Goal: Task Accomplishment & Management: Use online tool/utility

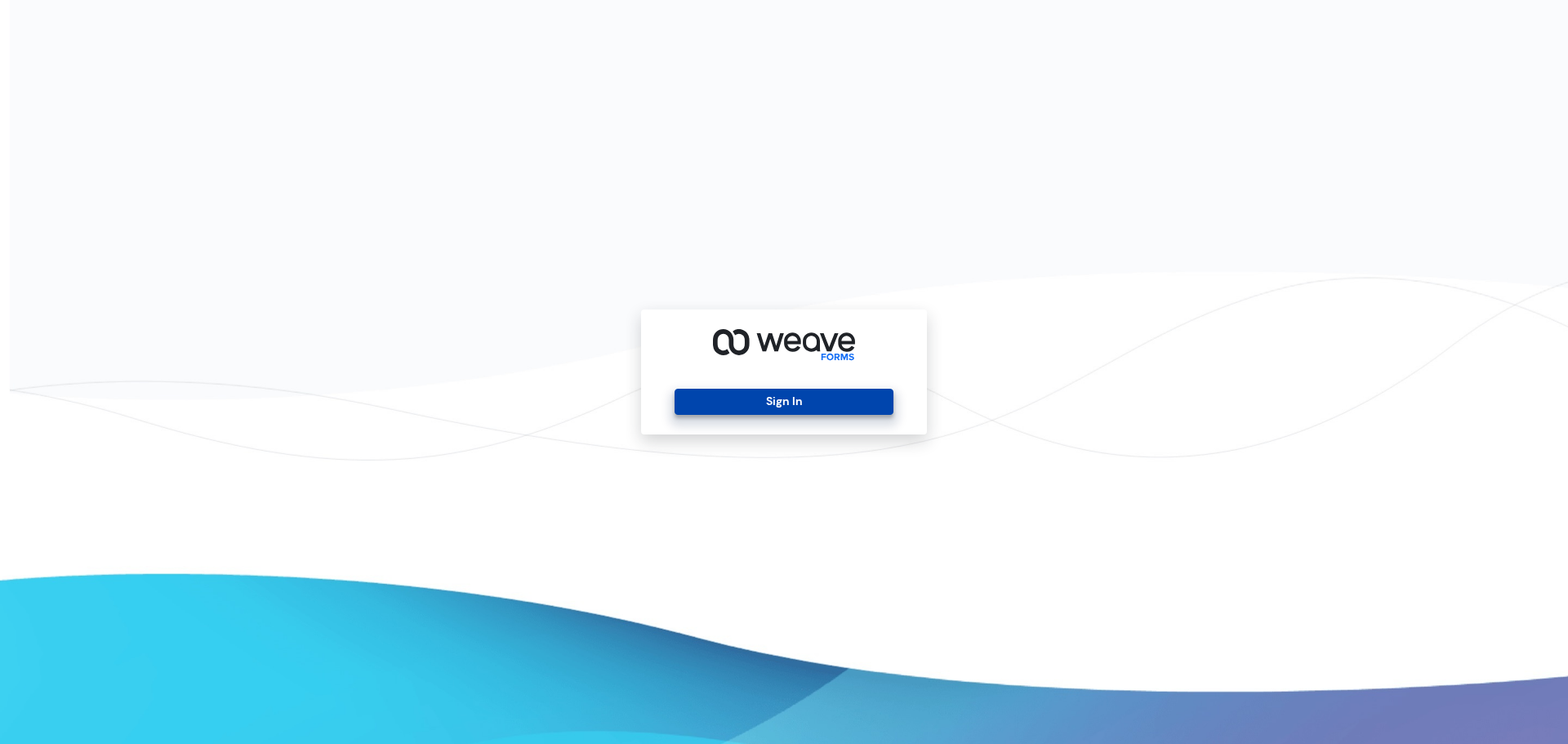
click at [764, 396] on button "Sign In" at bounding box center [784, 402] width 218 height 26
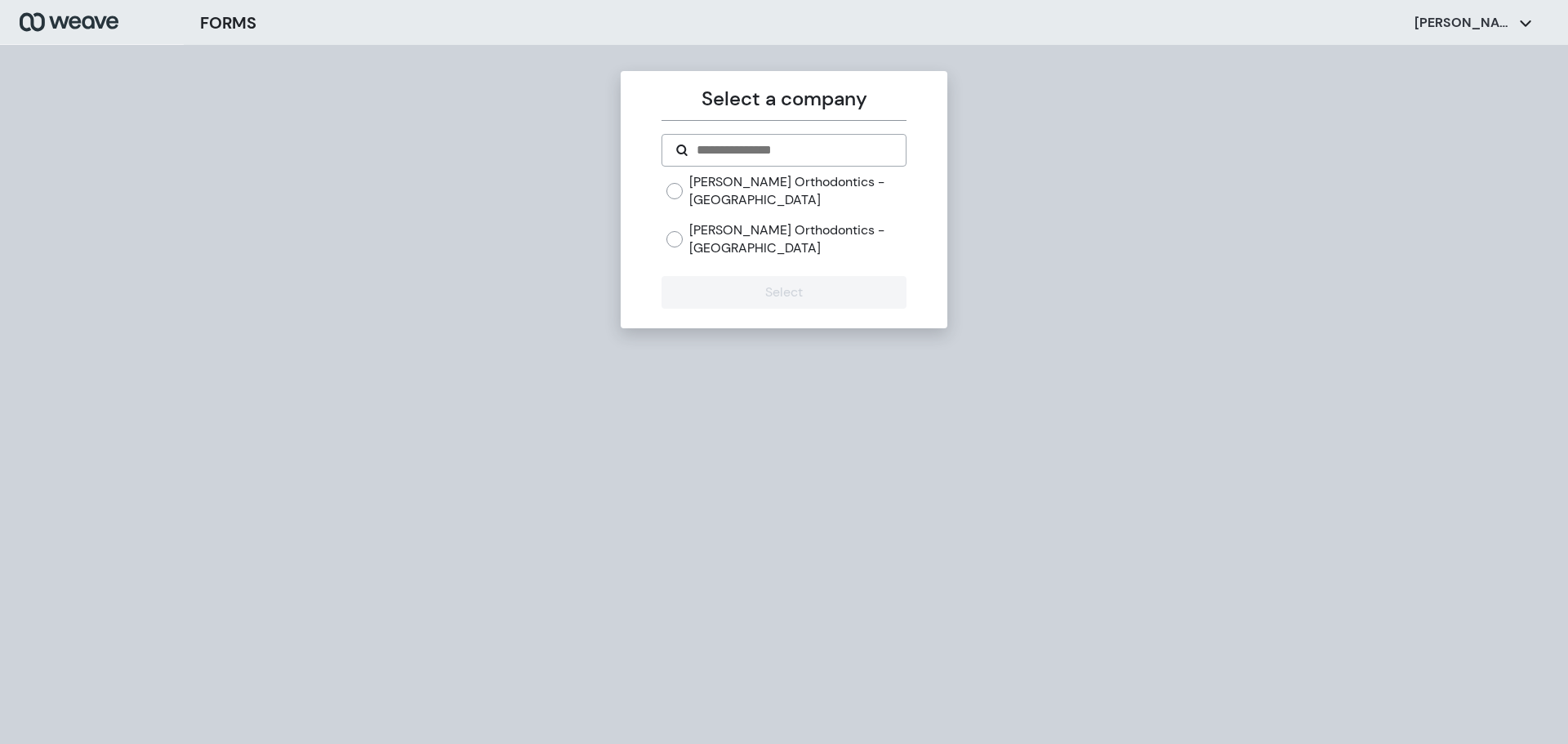
click at [749, 204] on label "Anderson Orthodontics - Richmond" at bounding box center [797, 191] width 217 height 35
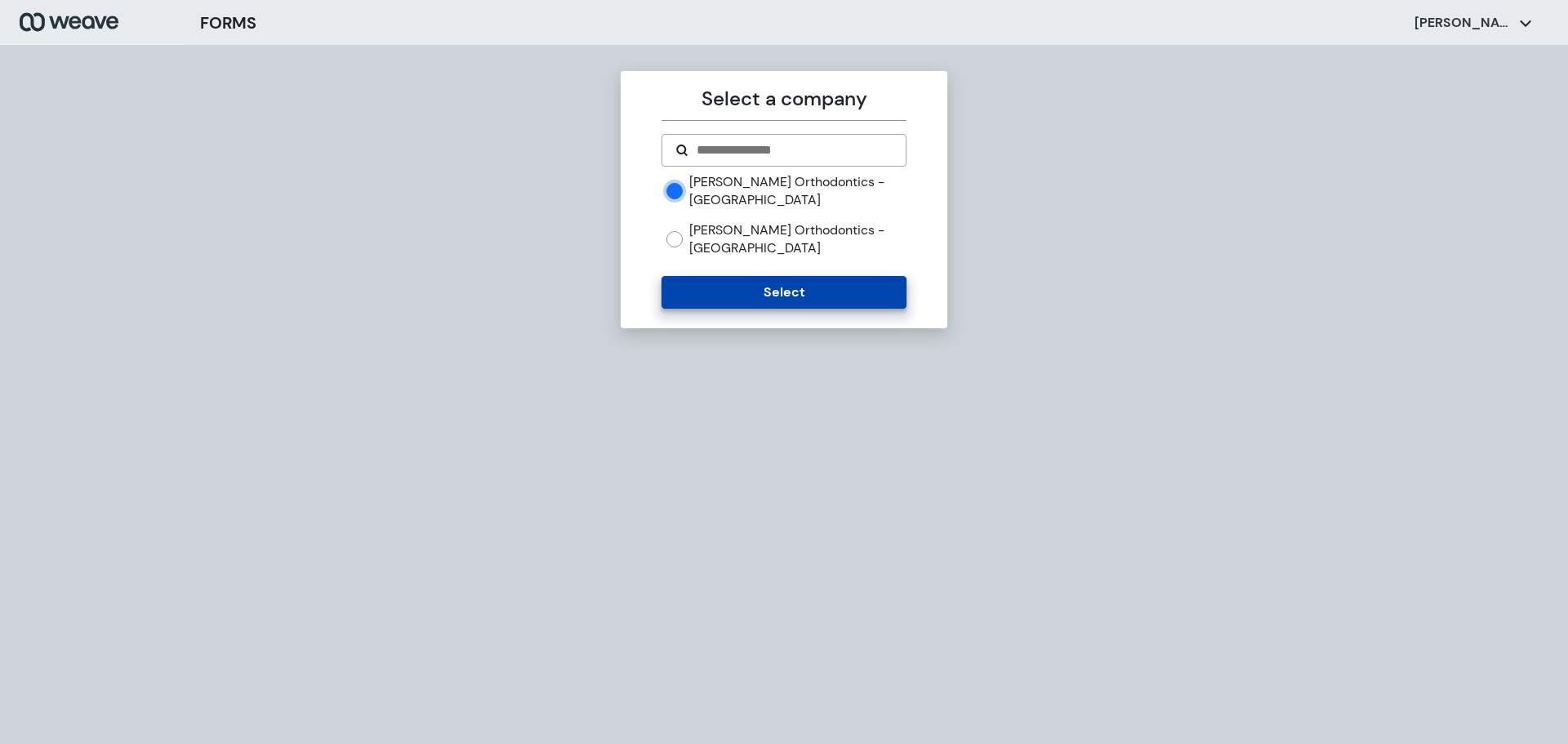
click at [781, 298] on button "Select" at bounding box center [783, 292] width 244 height 33
